Goal: Information Seeking & Learning: Learn about a topic

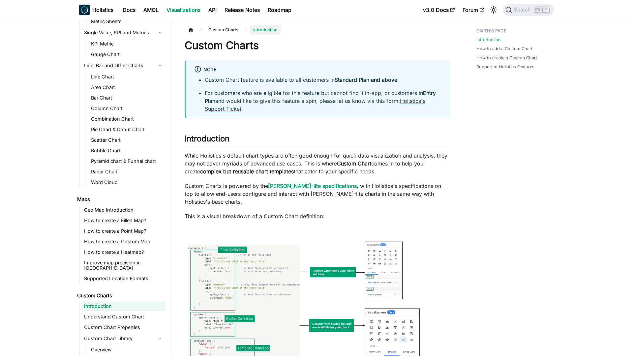
scroll to position [119, 0]
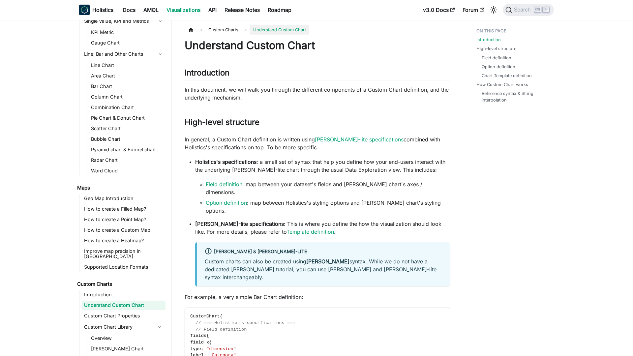
scroll to position [129, 0]
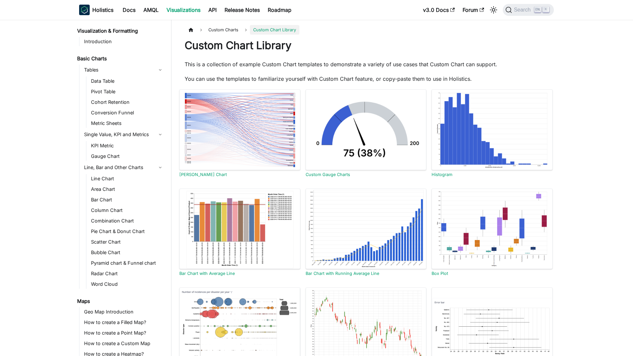
scroll to position [162, 0]
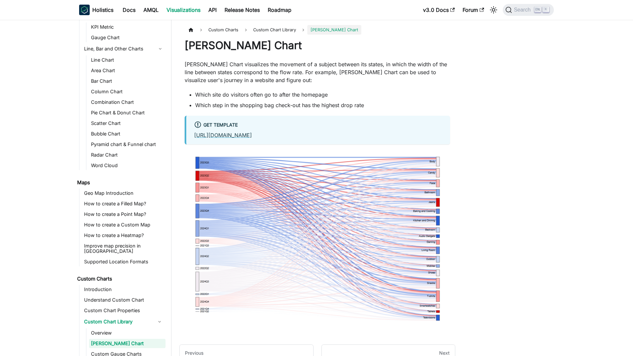
scroll to position [173, 0]
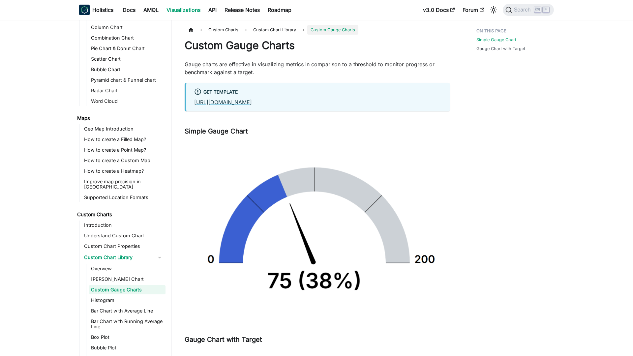
scroll to position [183, 0]
